Goal: Task Accomplishment & Management: Complete application form

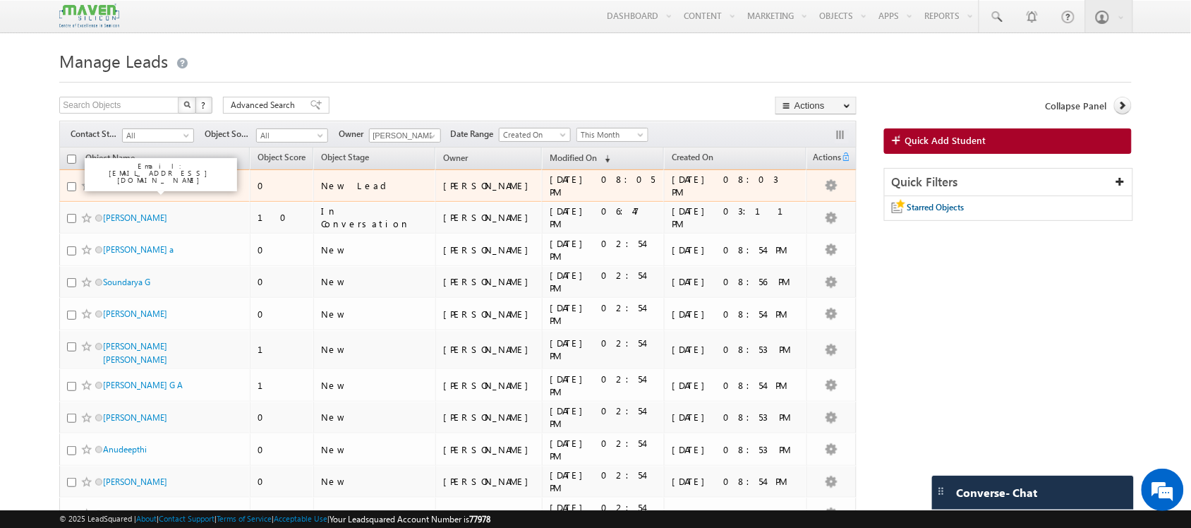
click at [153, 188] on link "[PERSON_NAME]" at bounding box center [135, 185] width 64 height 11
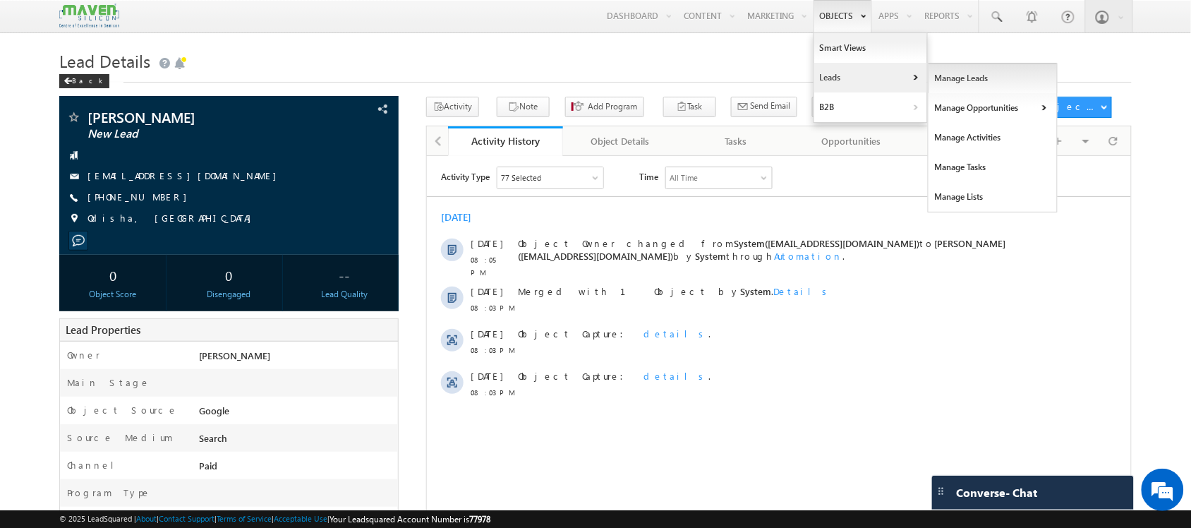
click at [963, 80] on link "Manage Leads" at bounding box center [992, 78] width 129 height 30
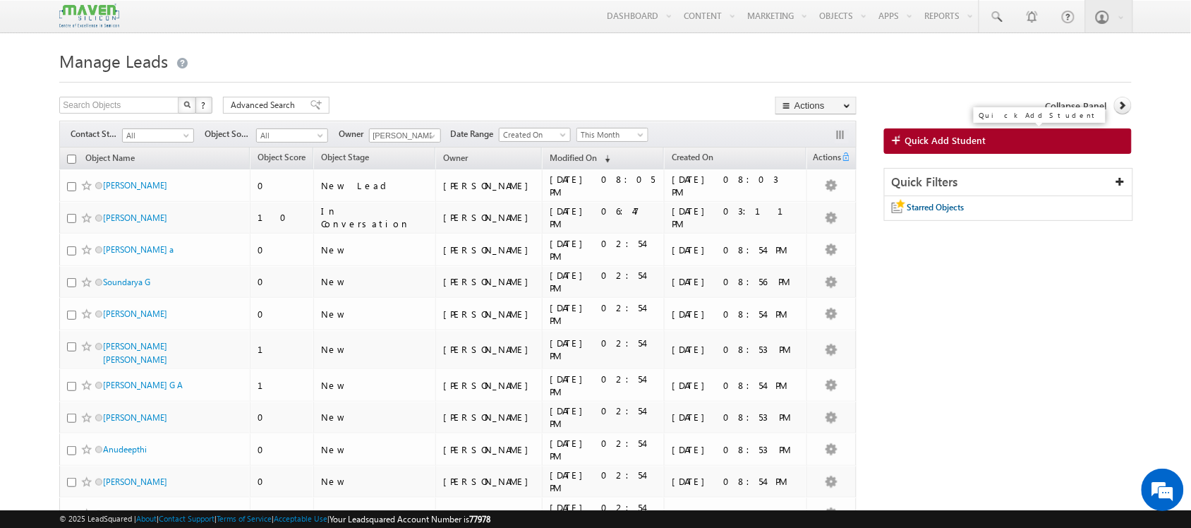
click at [942, 138] on span "Quick Add Student" at bounding box center [945, 140] width 81 height 13
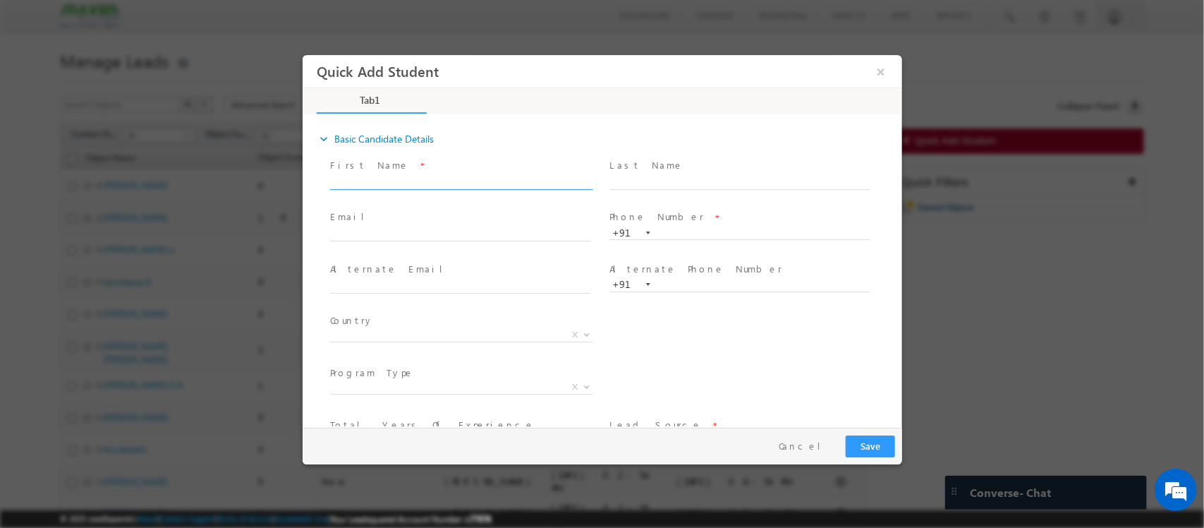
click at [430, 186] on input "text" at bounding box center [459, 183] width 261 height 14
type input "[PERSON_NAME]"
click at [392, 232] on input "text" at bounding box center [459, 235] width 261 height 14
paste input "melvinjoo25@gmail.com"
type input "melvinjoo25@gmail.com"
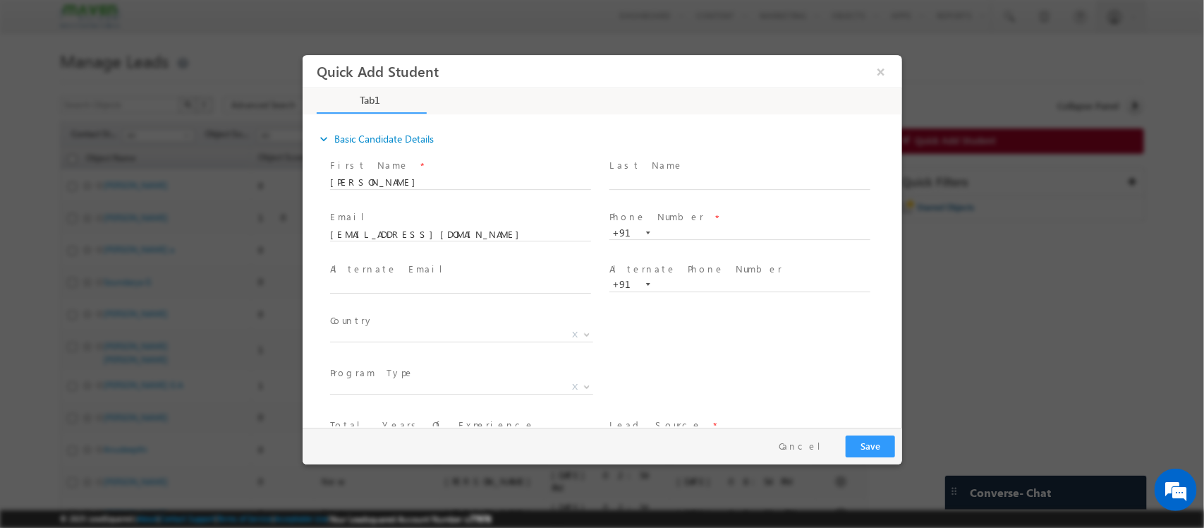
click at [691, 224] on span "Phone Number *" at bounding box center [739, 218] width 260 height 16
click at [676, 230] on input "text" at bounding box center [739, 233] width 261 height 14
paste input "8050770563"
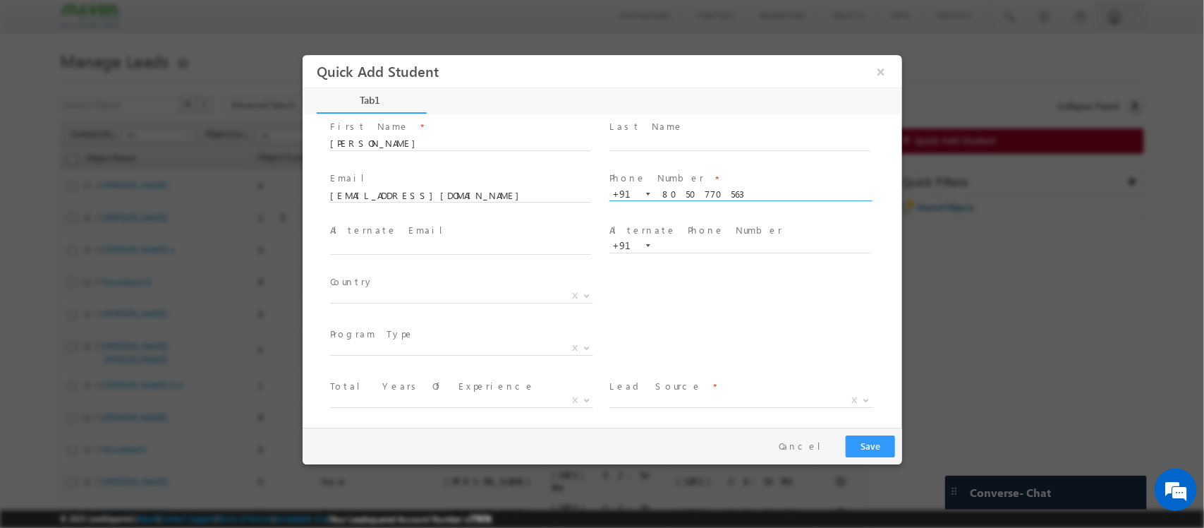
scroll to position [97, 0]
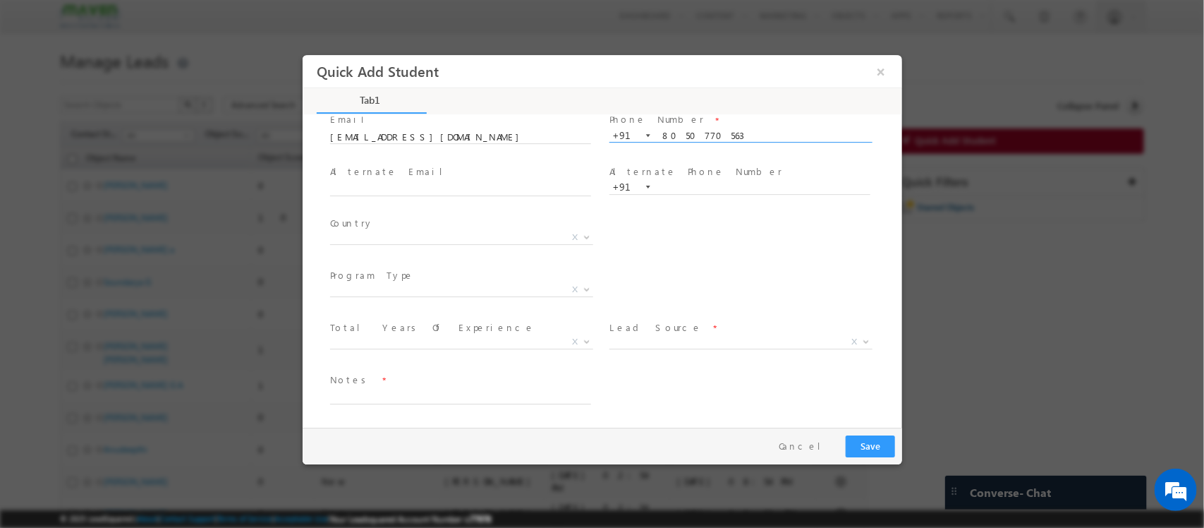
type input "8050770563"
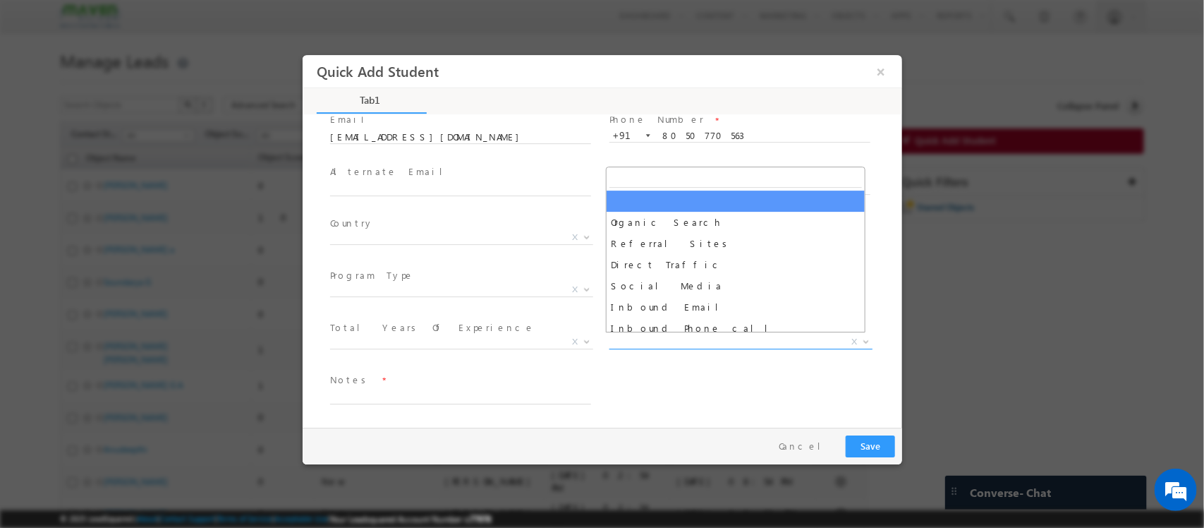
click at [685, 335] on span "X" at bounding box center [740, 342] width 263 height 14
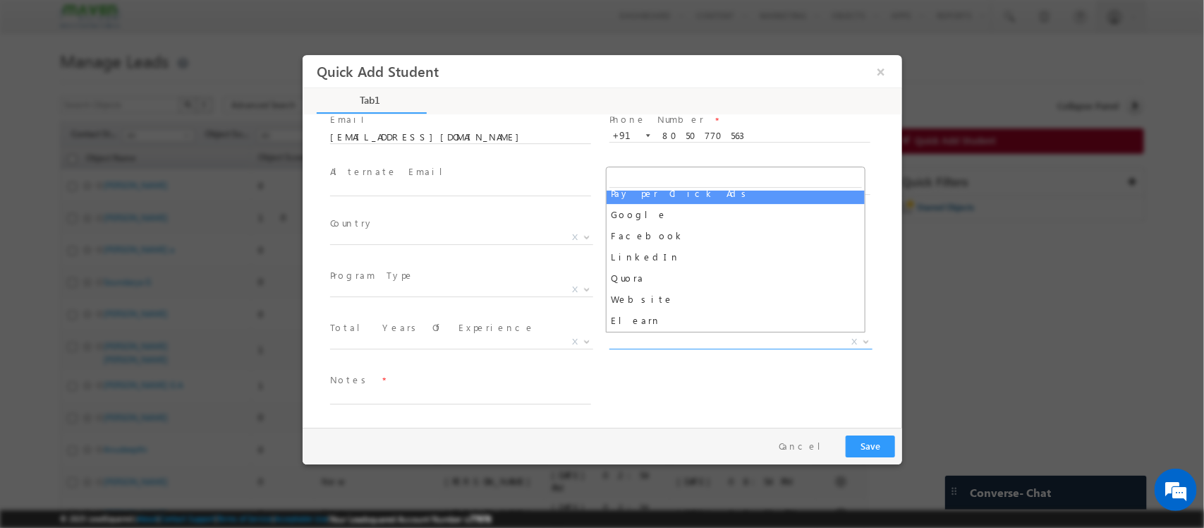
scroll to position [178, 0]
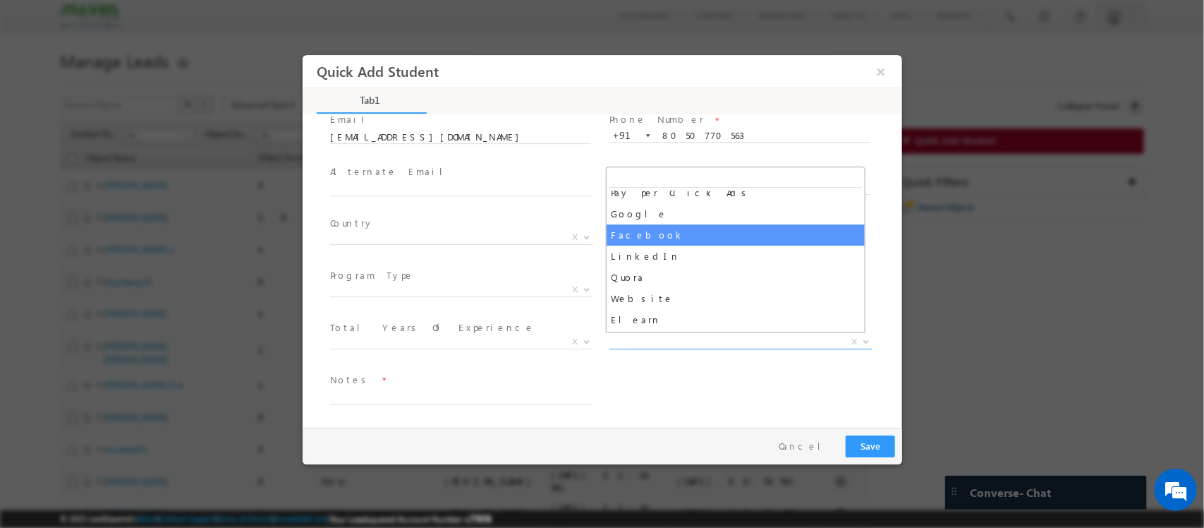
select select "Facebook"
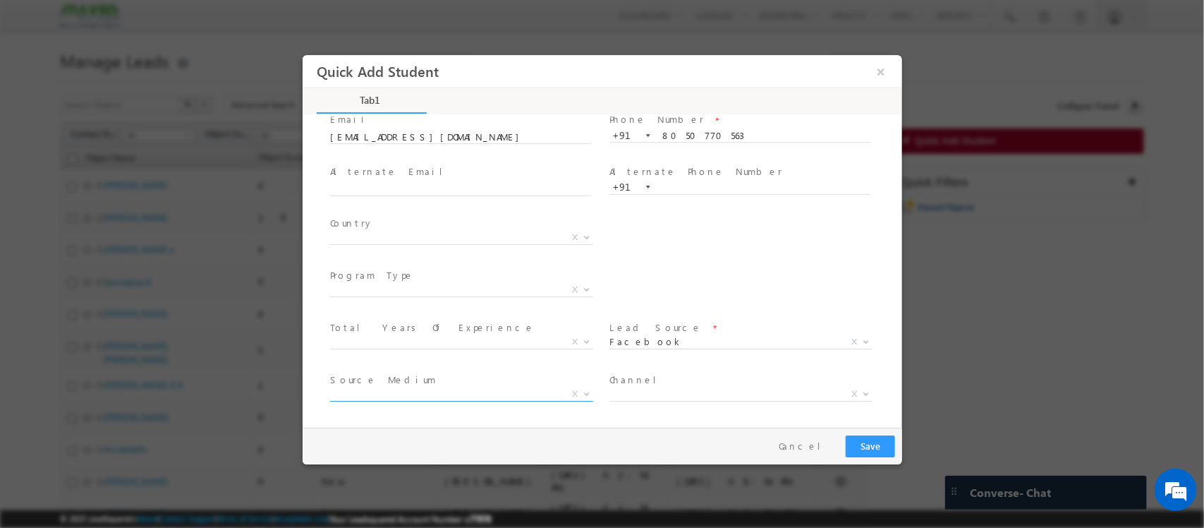
click at [443, 400] on span "X" at bounding box center [460, 397] width 263 height 14
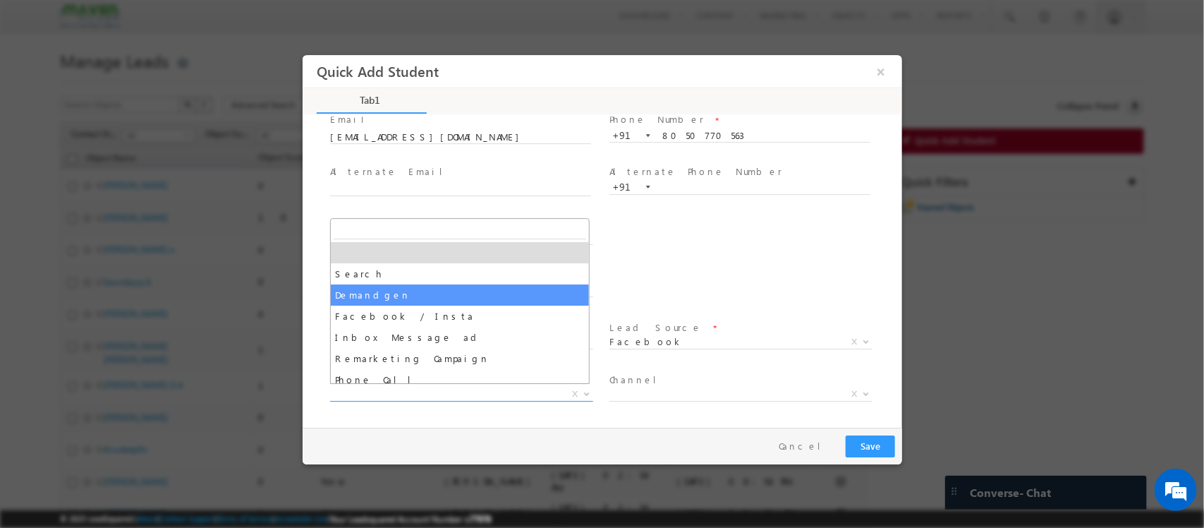
drag, startPoint x: 448, startPoint y: 391, endPoint x: 462, endPoint y: 312, distance: 80.3
select select "Facebook / Insta"
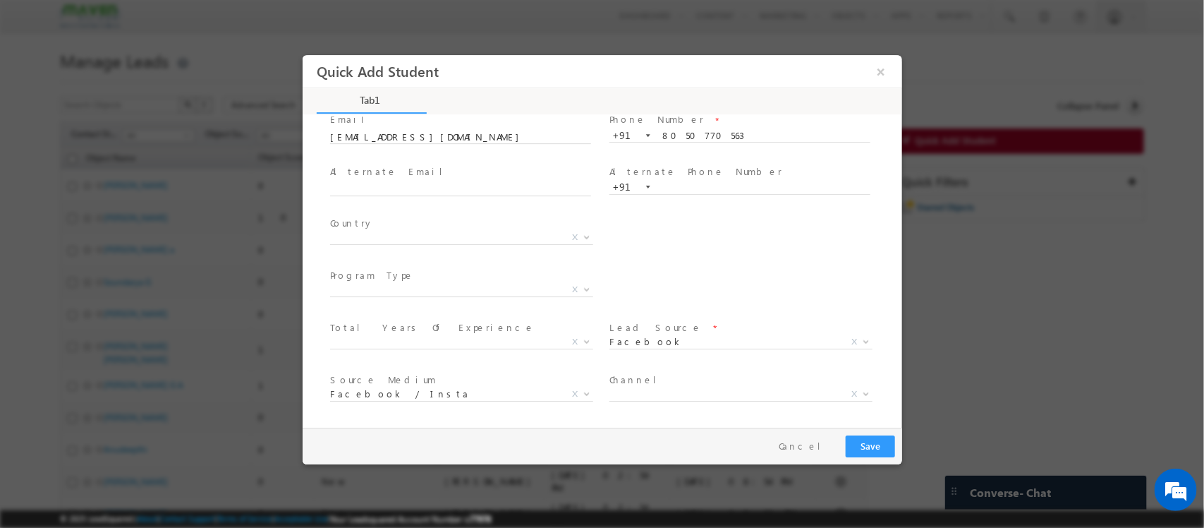
click at [462, 312] on span at bounding box center [459, 307] width 260 height 16
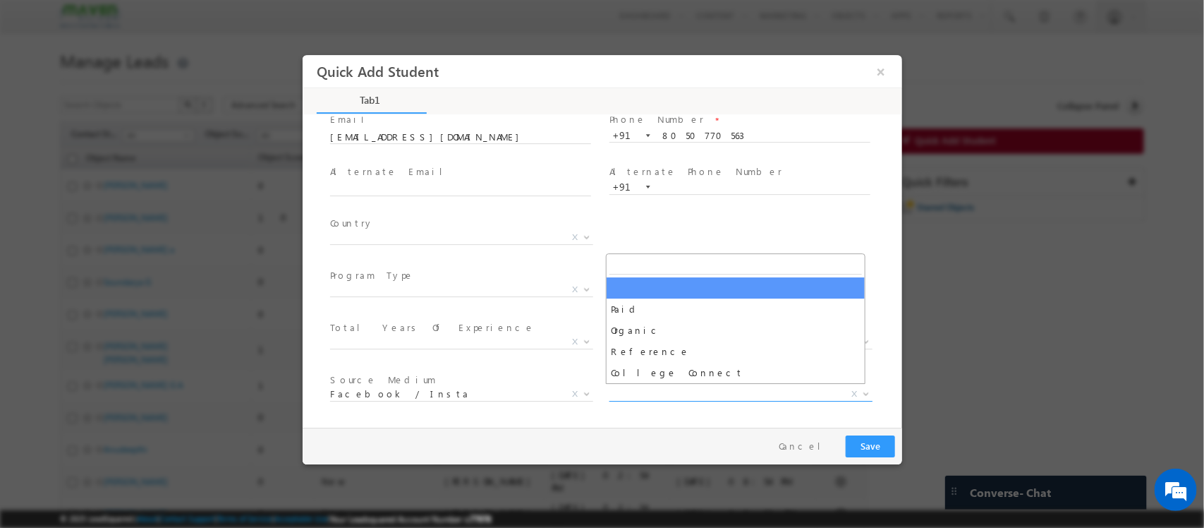
click at [722, 387] on span "X" at bounding box center [740, 394] width 263 height 14
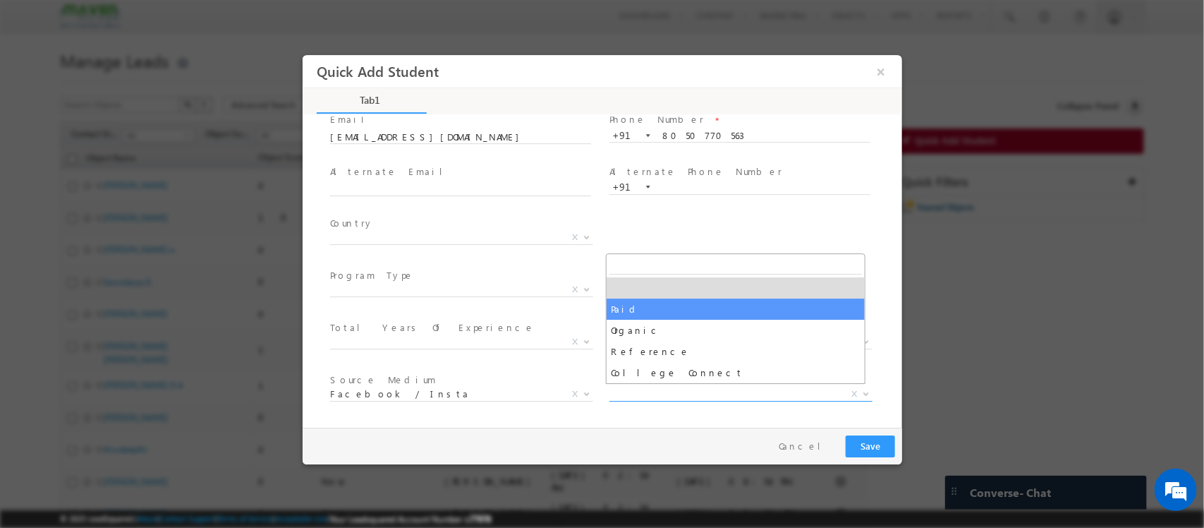
select select "Paid"
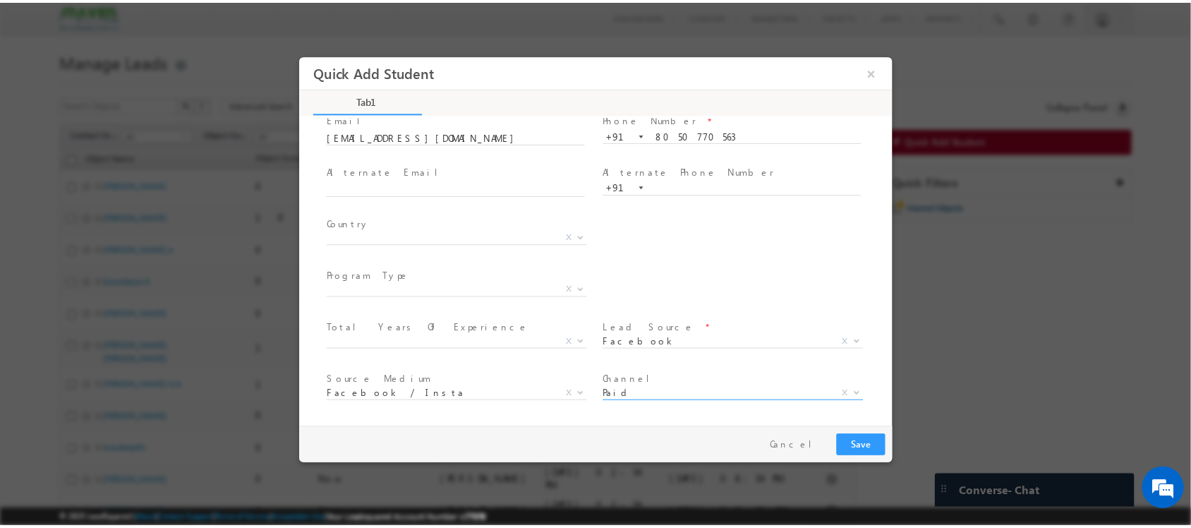
scroll to position [149, 0]
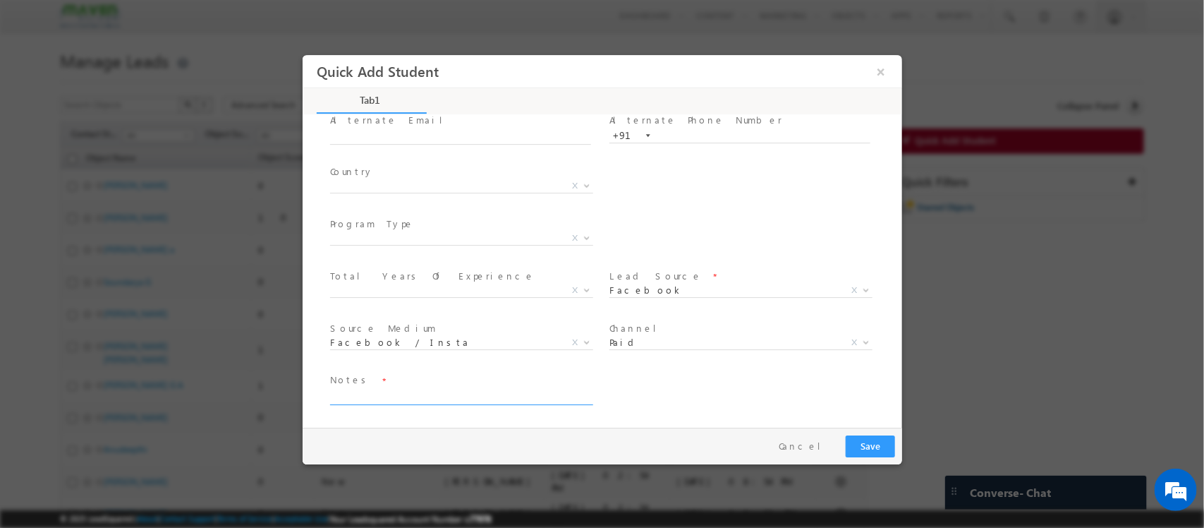
click at [435, 390] on textarea at bounding box center [459, 397] width 261 height 16
paste textarea "1-2_years Bangarapeta"
click at [369, 399] on textarea "1-2_years Bangarapeta" at bounding box center [459, 397] width 261 height 16
type textarea "1-2_years Bangarapeta"
click at [870, 440] on button "Save" at bounding box center [869, 446] width 49 height 22
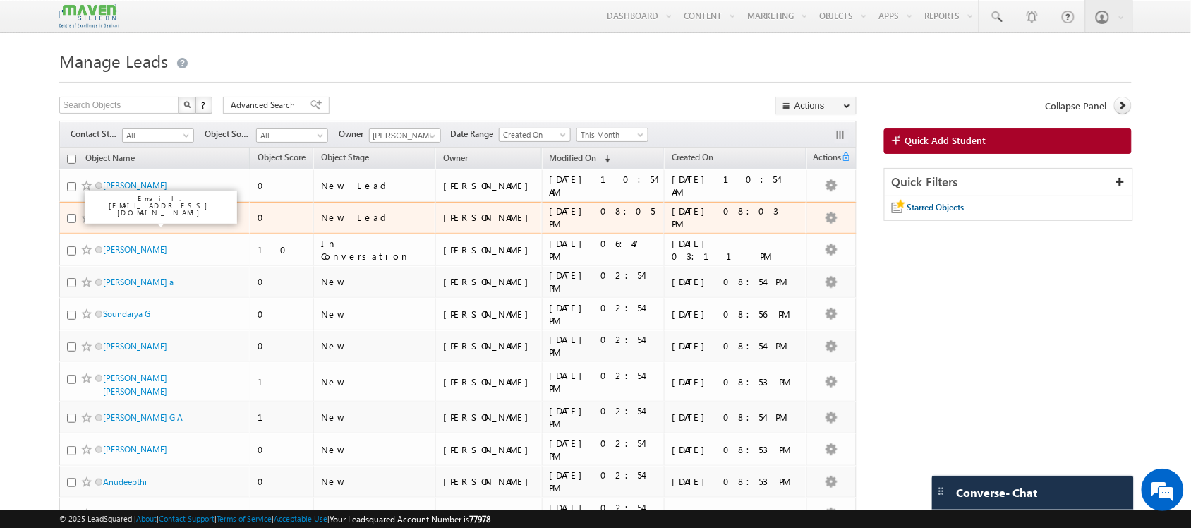
click at [150, 217] on link "AMIT KUMAR SINHA" at bounding box center [135, 217] width 64 height 11
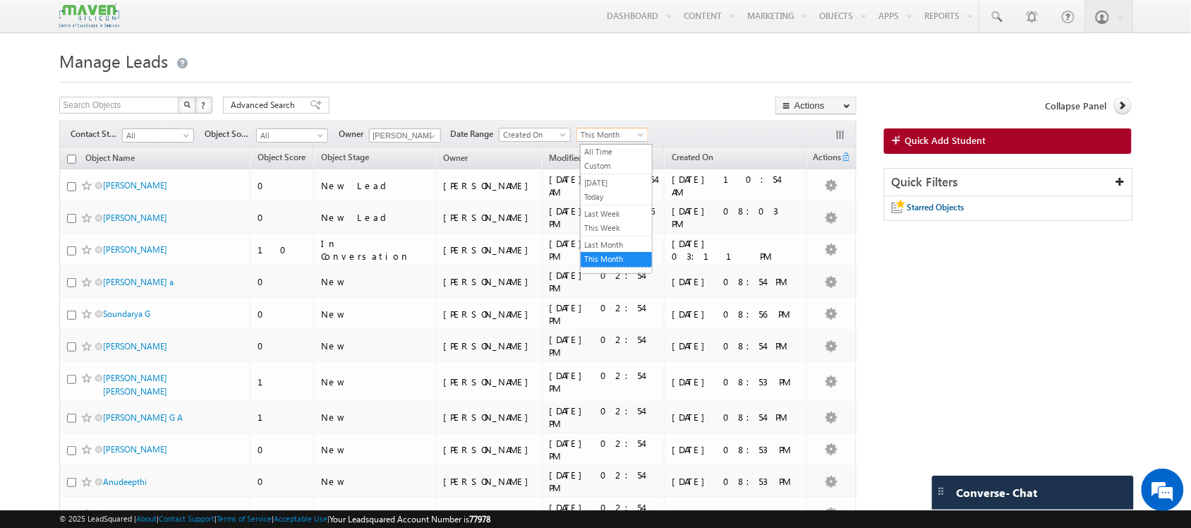
click at [610, 132] on span "This Month" at bounding box center [610, 134] width 67 height 13
click at [614, 255] on link "This Month" at bounding box center [616, 259] width 71 height 13
click at [143, 107] on input "text" at bounding box center [119, 105] width 121 height 17
click at [160, 106] on input "rafi" at bounding box center [119, 105] width 121 height 17
type input "rafi shaikh"
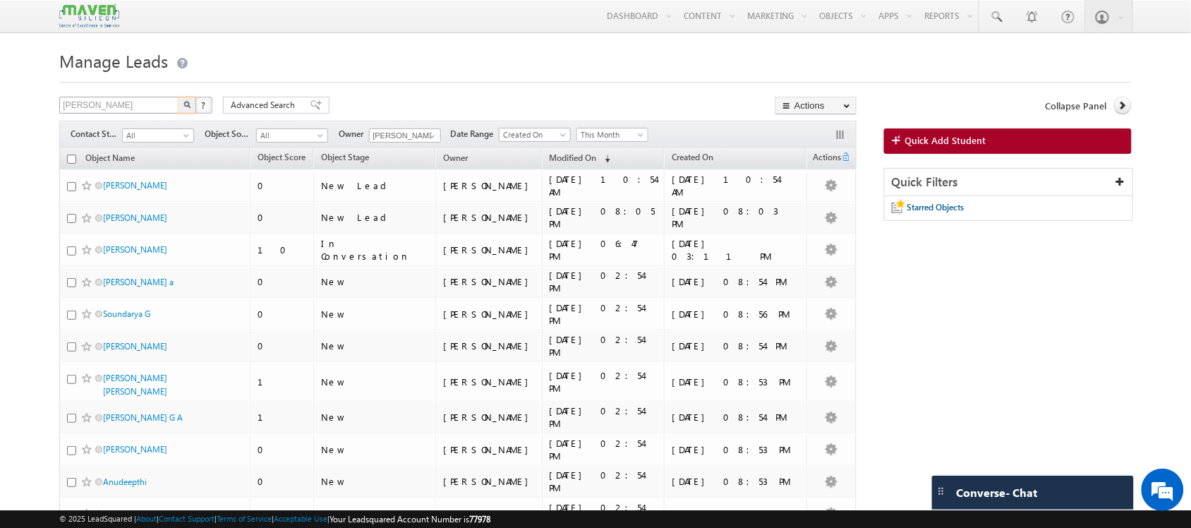
click at [178, 97] on button "button" at bounding box center [187, 105] width 18 height 17
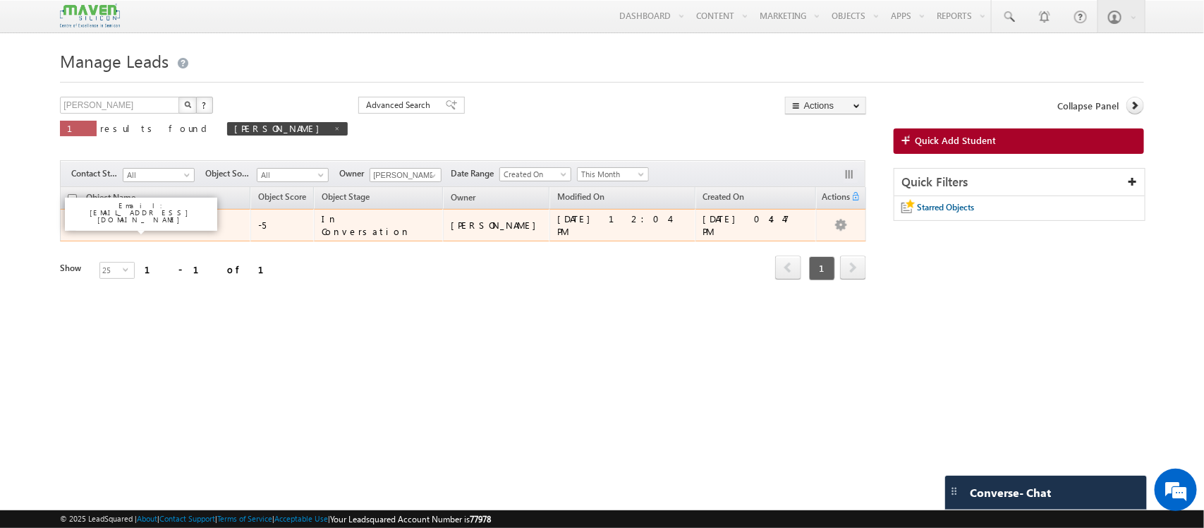
click at [132, 227] on link "[PERSON_NAME]" at bounding box center [136, 224] width 64 height 11
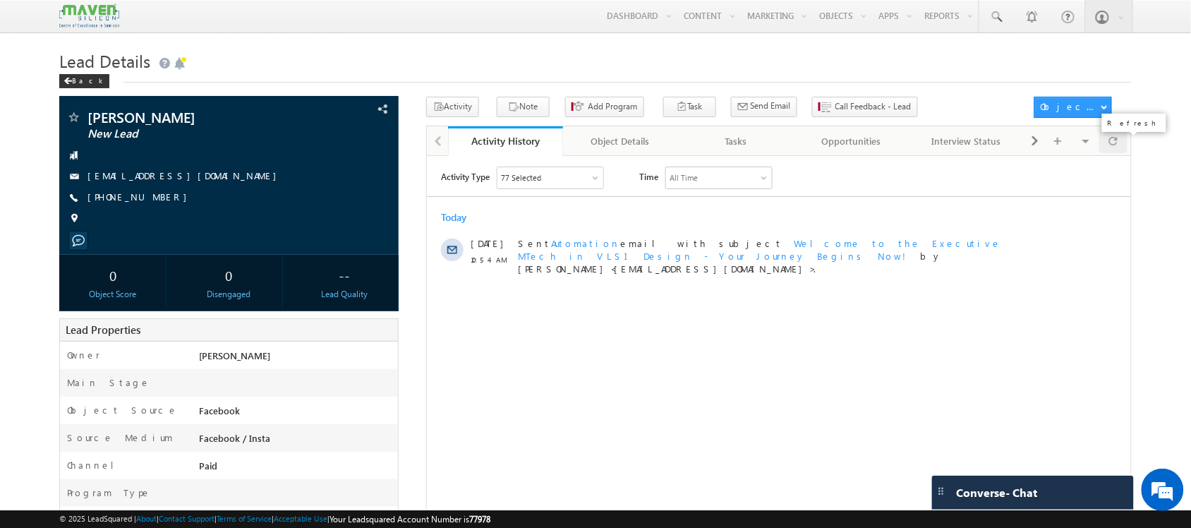
click at [1120, 140] on div at bounding box center [1113, 140] width 28 height 25
drag, startPoint x: 219, startPoint y: 180, endPoint x: 222, endPoint y: 188, distance: 9.2
click at [222, 188] on div "Melvin Joel New Lead melvinjoo25@gmail.com +91-8050770563" at bounding box center [228, 171] width 325 height 123
copy div "melvinjoo25@gmail.com"
click at [1122, 143] on div at bounding box center [1113, 140] width 28 height 25
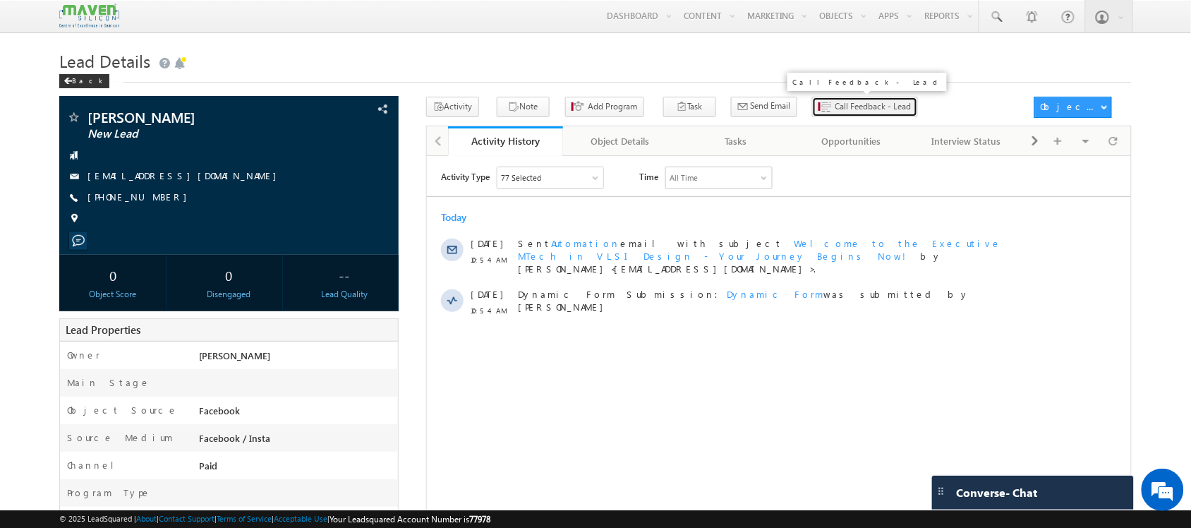
click at [835, 104] on span "Call Feedback - Lead" at bounding box center [873, 106] width 76 height 13
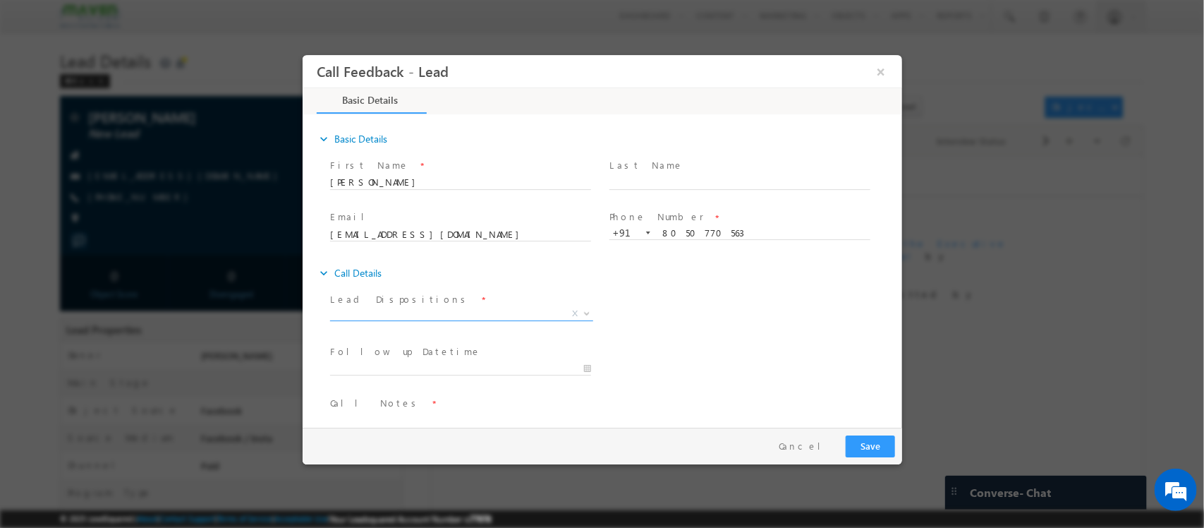
click at [475, 311] on span "X" at bounding box center [460, 314] width 263 height 14
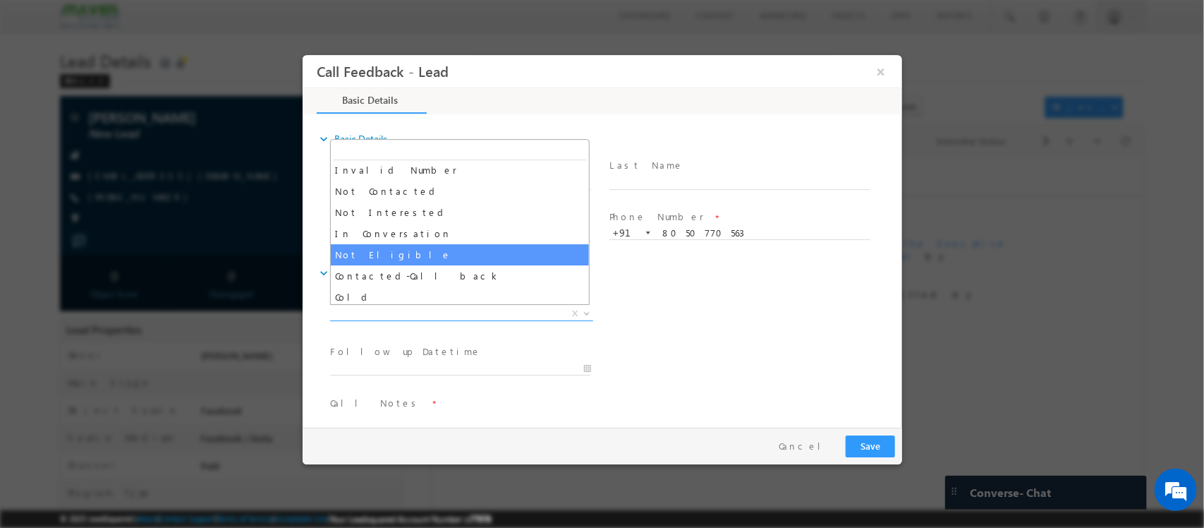
scroll to position [134, 0]
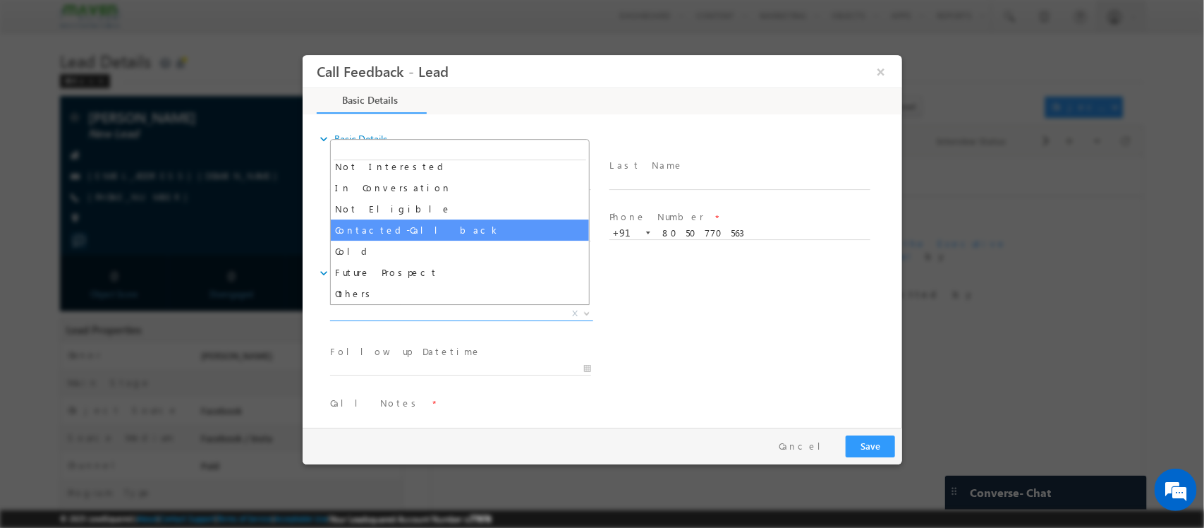
select select "Contacted-Call back"
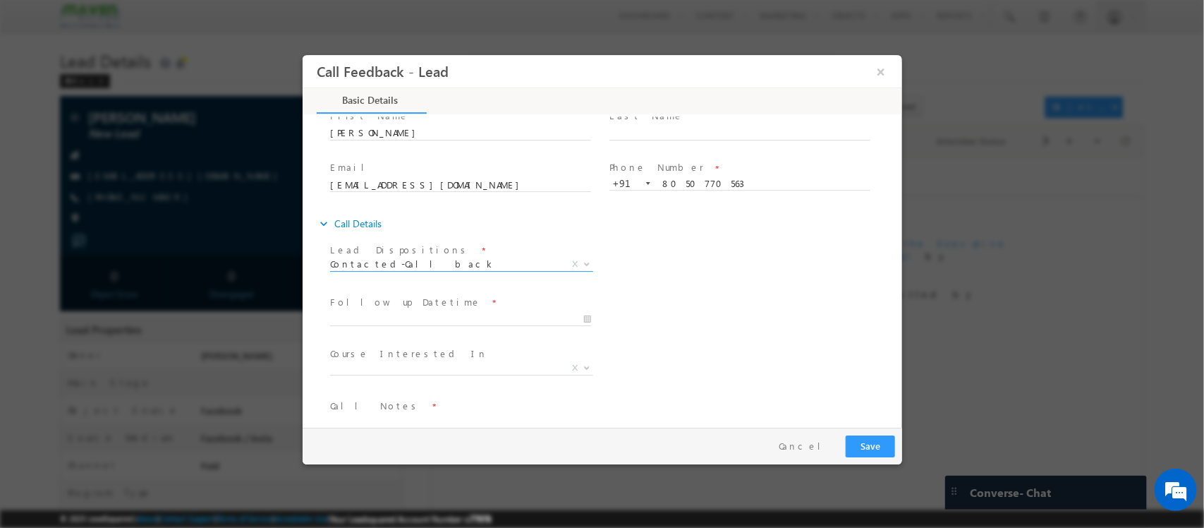
scroll to position [75, 0]
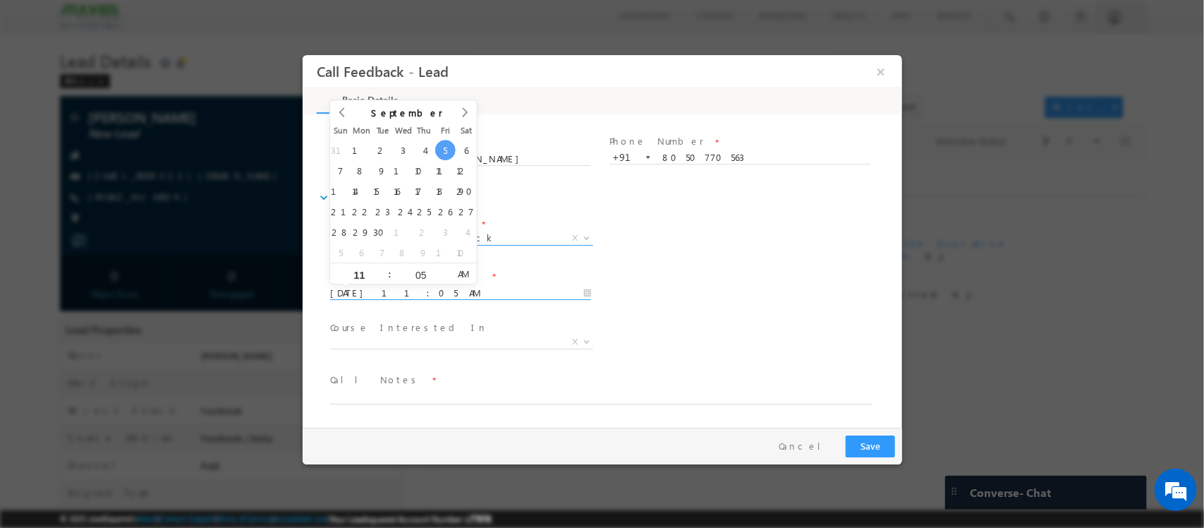
click at [499, 297] on input "05/09/2025 11:05 AM" at bounding box center [459, 293] width 261 height 14
type input "06/09/2025 11:05 AM"
click at [462, 330] on span "Course Interested In *" at bounding box center [459, 328] width 260 height 16
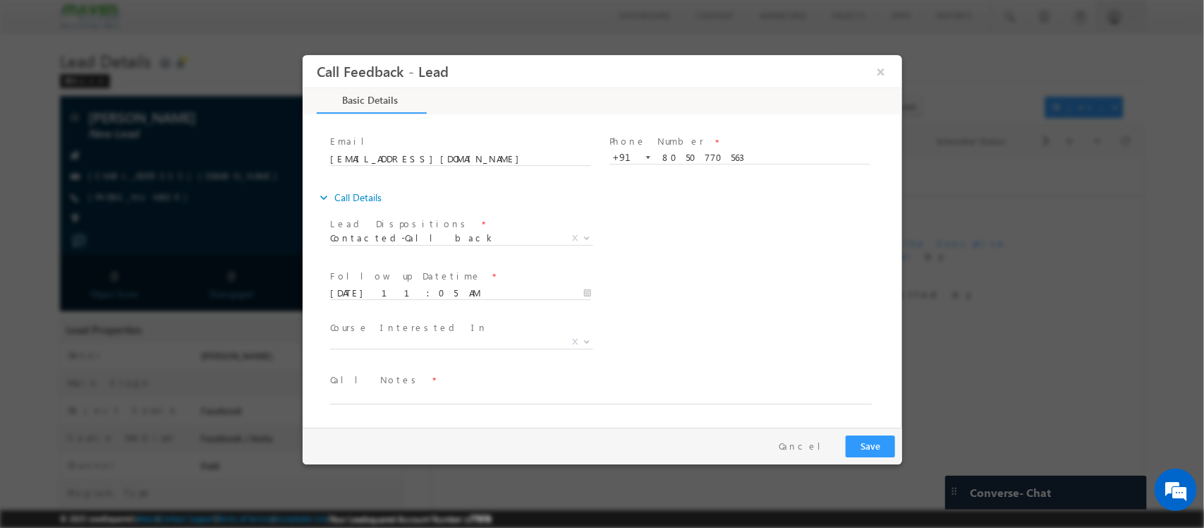
click at [466, 347] on span "Executive M.Tech in VLSI Design Advanced VLSI Design & Verification Course Adva…" at bounding box center [466, 344] width 274 height 17
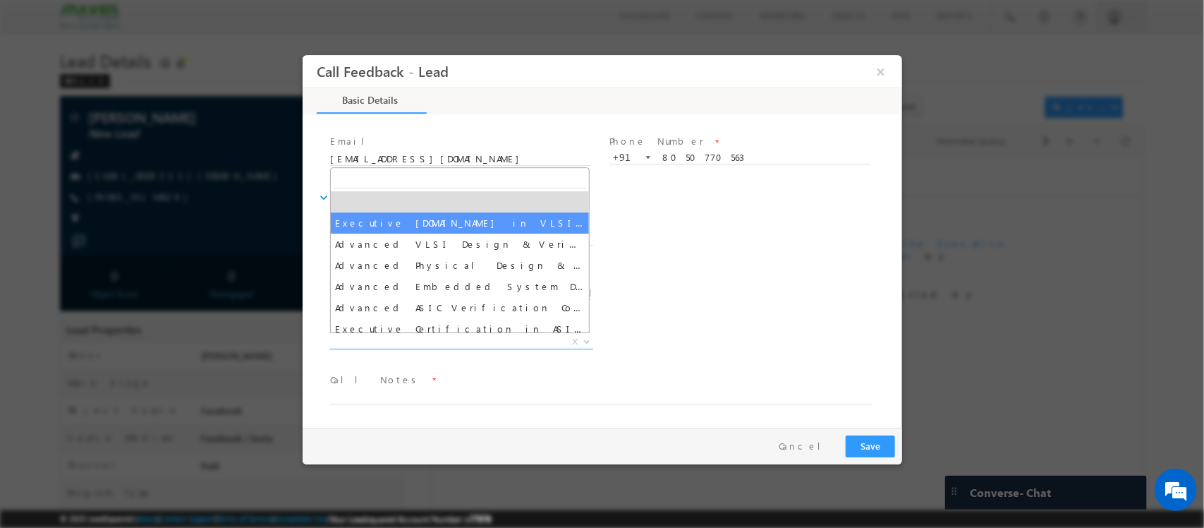
select select "Executive [DOMAIN_NAME] in VLSI Design"
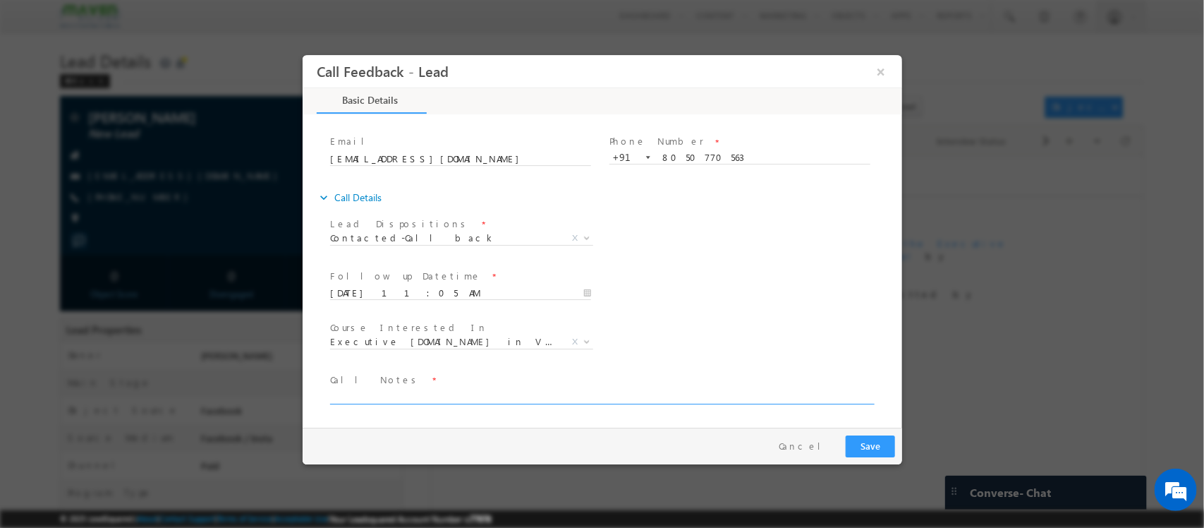
click at [490, 396] on textarea at bounding box center [600, 396] width 543 height 16
type textarea "1 yr exp /"
click at [450, 393] on textarea "1 yr exp /" at bounding box center [600, 396] width 543 height 16
type textarea "1 yr exp / Btech passout / friend spoke ., asked to share number"
click at [0, 0] on div at bounding box center [0, 0] width 0 height 0
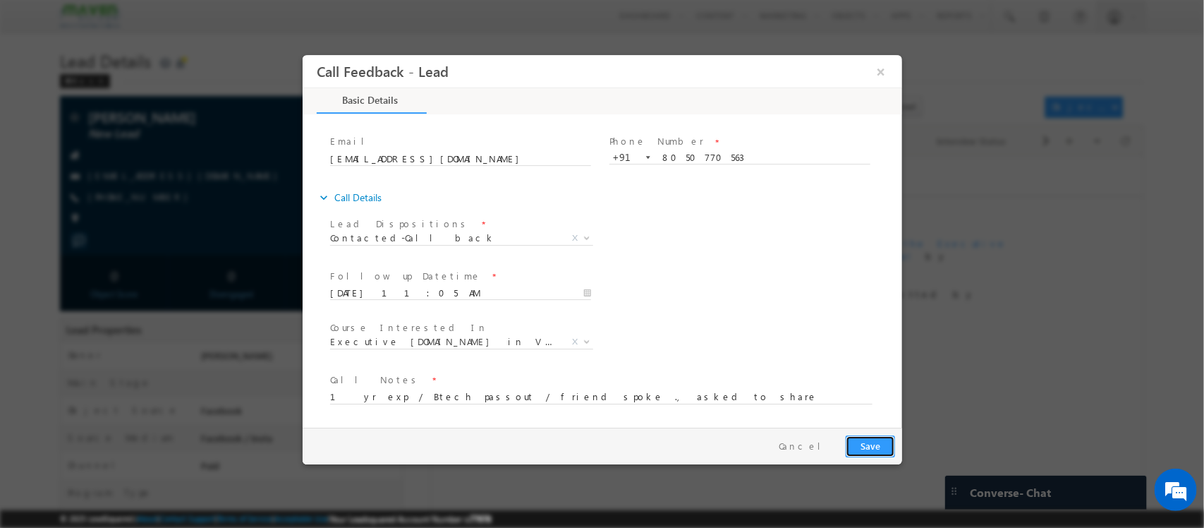
click at [887, 447] on button "Save" at bounding box center [869, 446] width 49 height 22
